Goal: Task Accomplishment & Management: Use online tool/utility

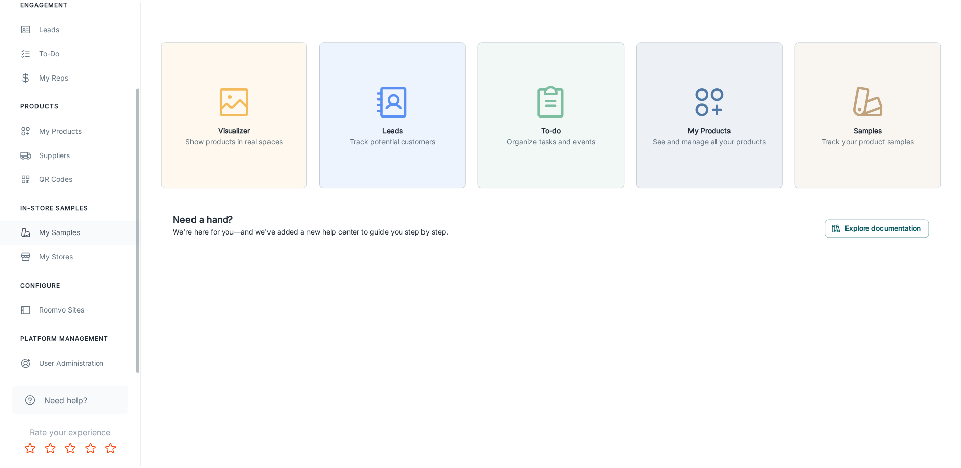
scroll to position [111, 0]
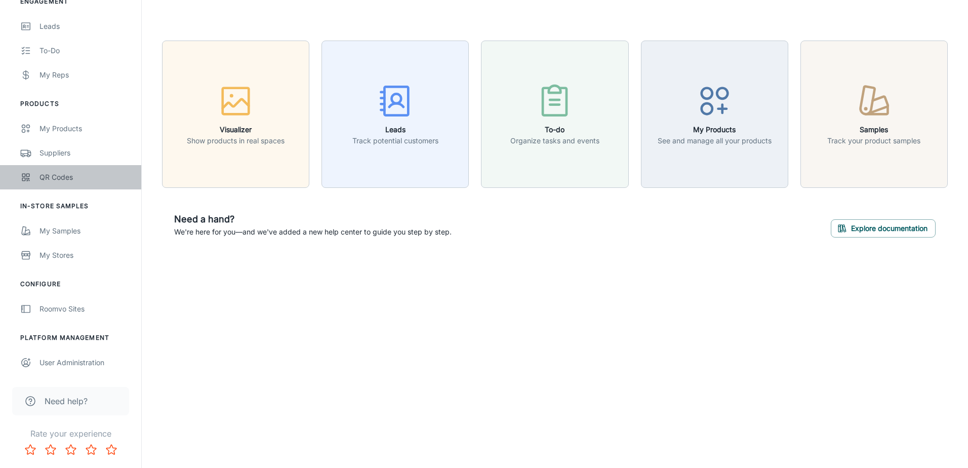
click at [67, 181] on div "QR Codes" at bounding box center [86, 177] width 92 height 11
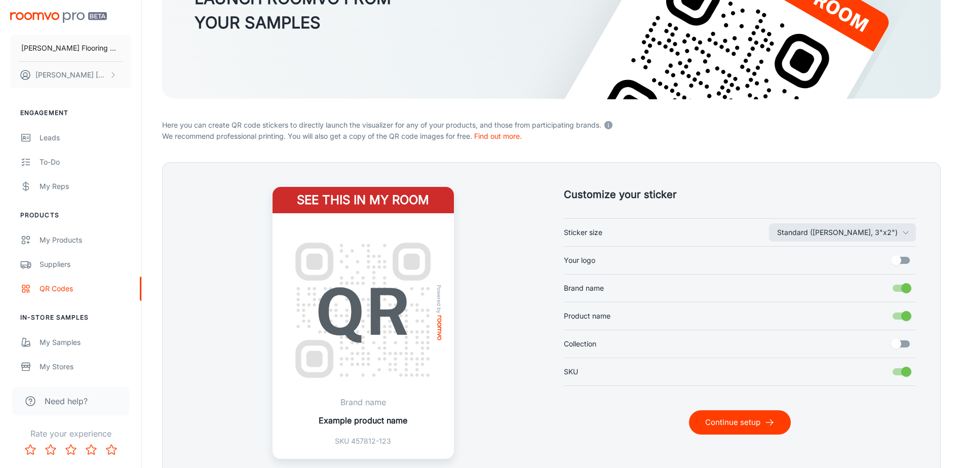
scroll to position [152, 0]
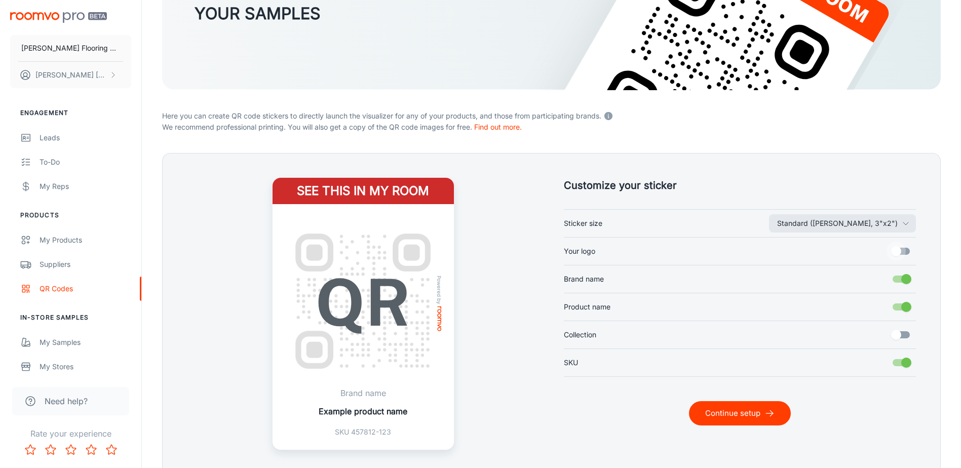
click at [898, 254] on input "Your logo" at bounding box center [896, 251] width 58 height 19
checkbox input "true"
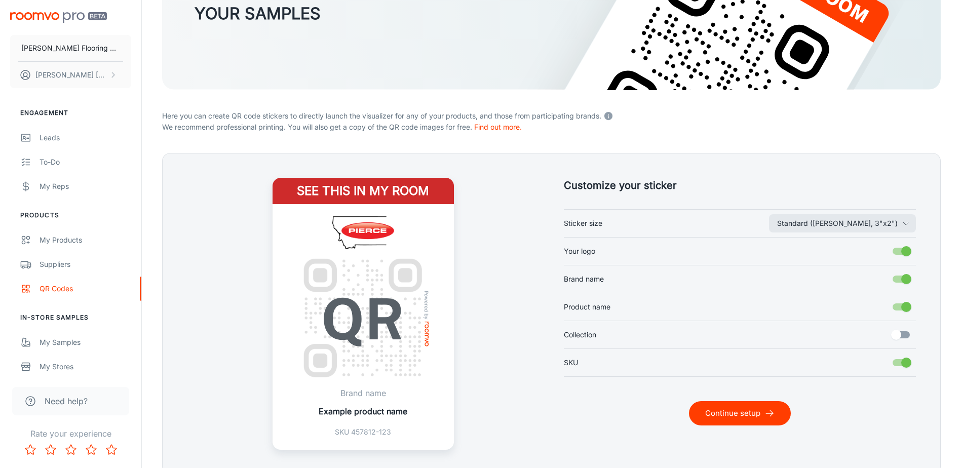
click at [762, 410] on button "Continue setup" at bounding box center [740, 413] width 102 height 24
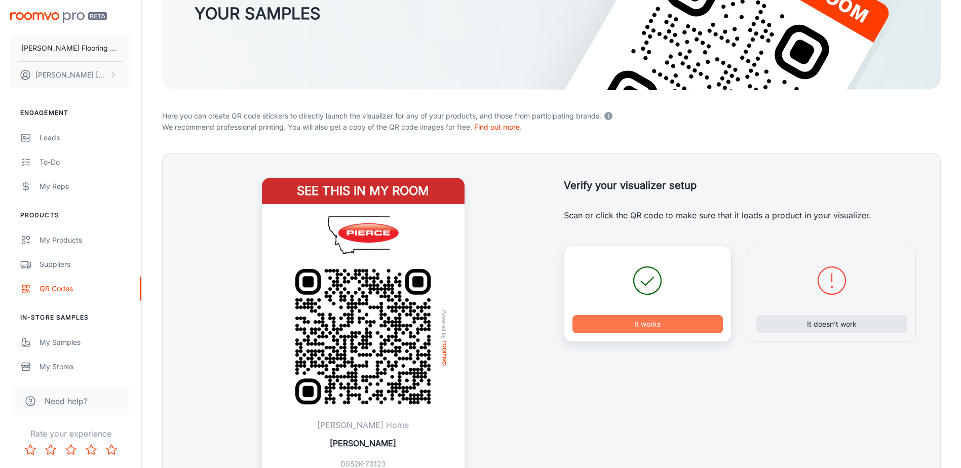
click at [649, 320] on button "It works" at bounding box center [647, 324] width 151 height 18
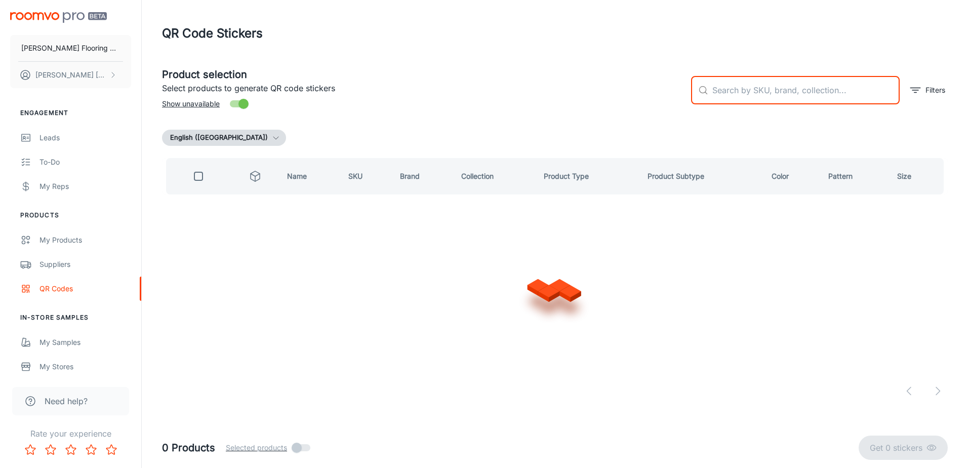
drag, startPoint x: 758, startPoint y: 102, endPoint x: 758, endPoint y: 95, distance: 7.1
click at [758, 101] on input "text" at bounding box center [806, 90] width 187 height 28
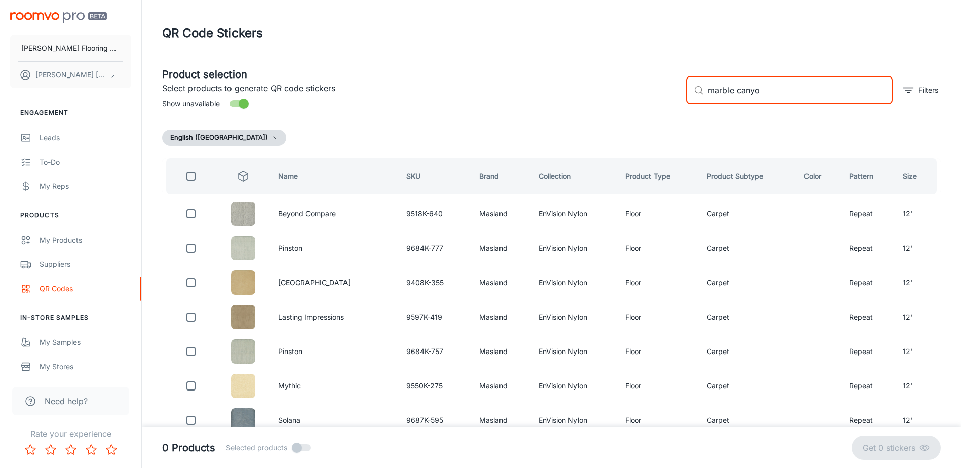
type input "[GEOGRAPHIC_DATA]"
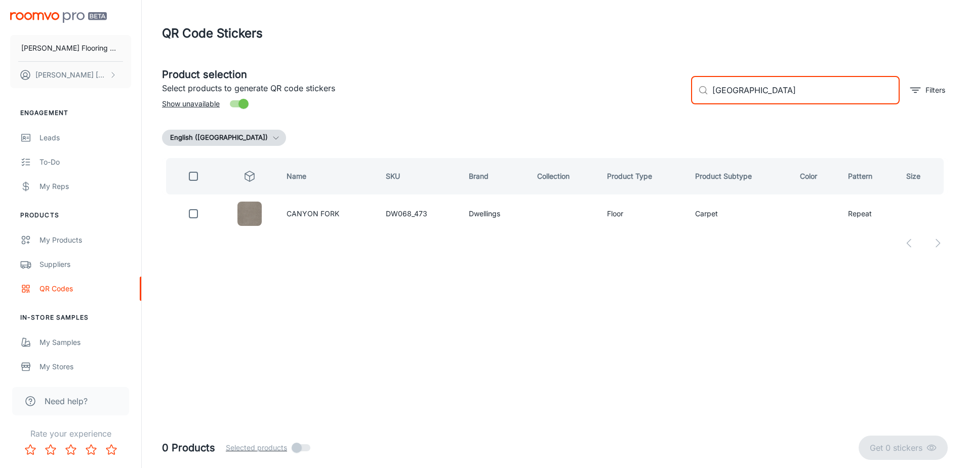
drag, startPoint x: 807, startPoint y: 93, endPoint x: 705, endPoint y: 101, distance: 102.6
click at [705, 101] on div "​ marble canyon ​" at bounding box center [795, 90] width 209 height 28
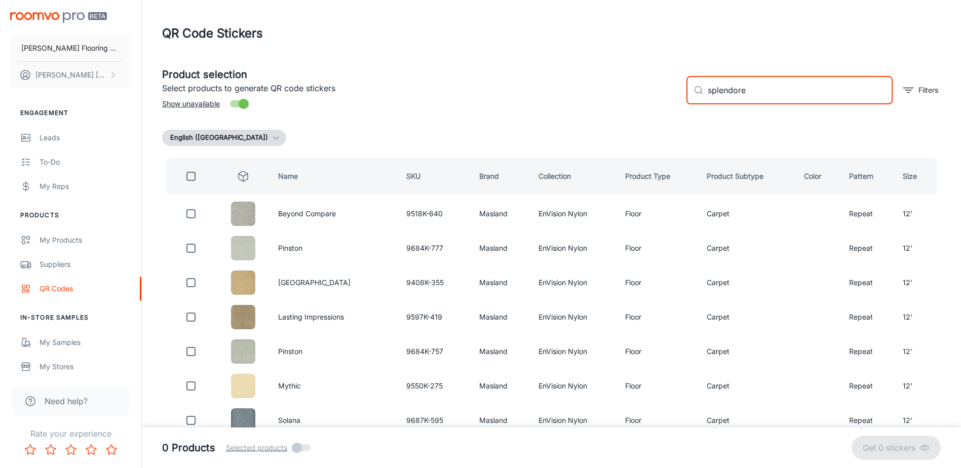
type input "splendore"
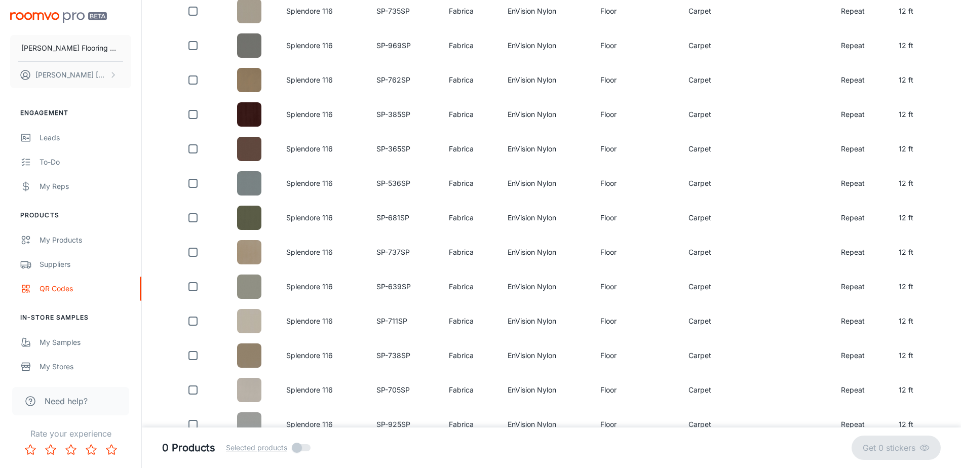
scroll to position [496, 0]
